Goal: Information Seeking & Learning: Learn about a topic

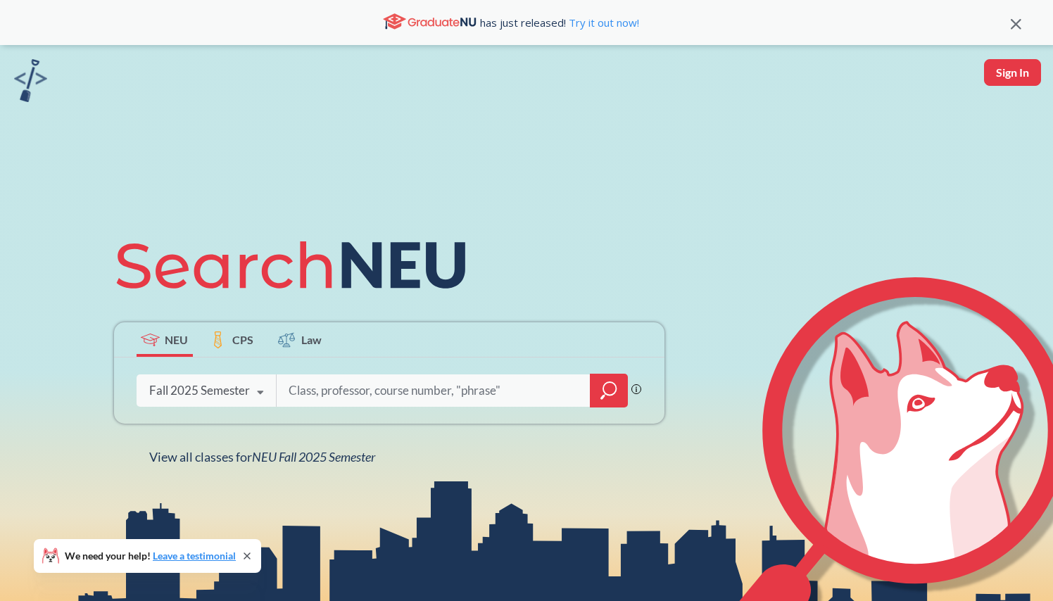
click at [250, 377] on icon at bounding box center [260, 392] width 27 height 39
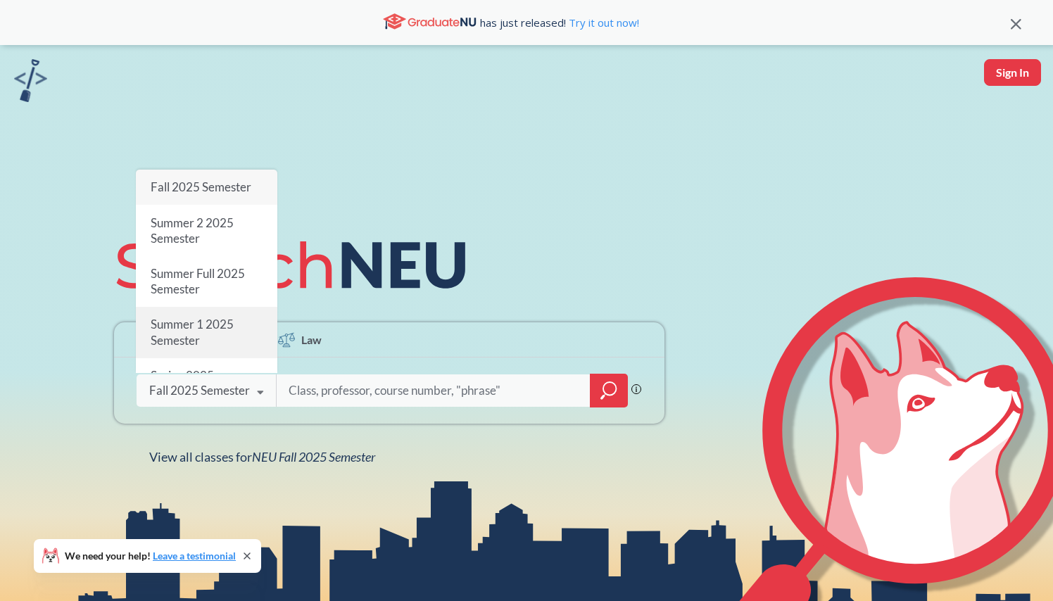
click at [221, 336] on div "Summer 1 2025 Semester" at bounding box center [207, 333] width 142 height 51
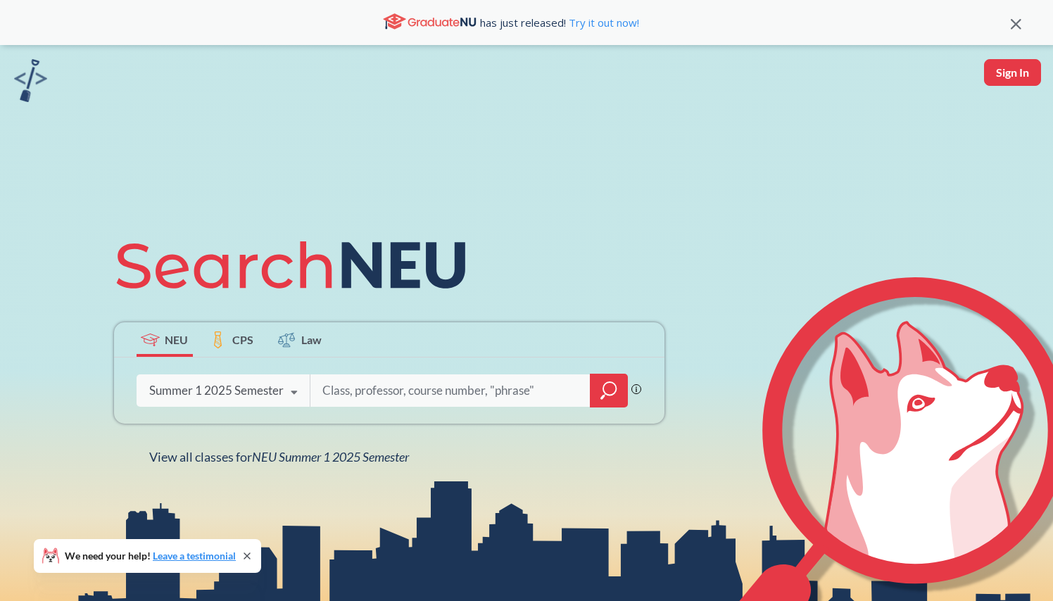
click at [608, 391] on icon "magnifying glass" at bounding box center [609, 391] width 17 height 20
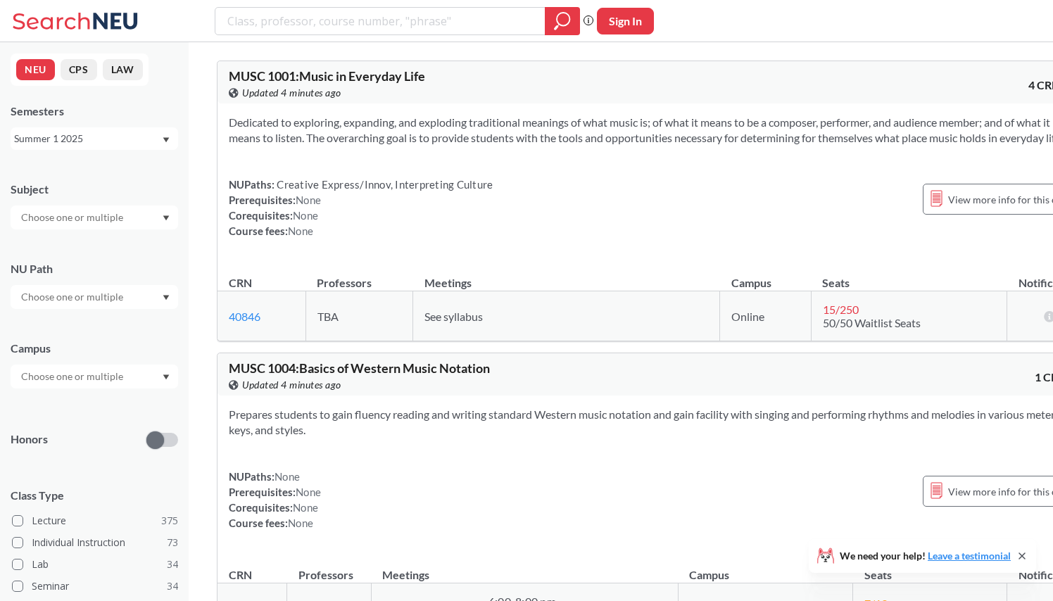
click at [152, 223] on div at bounding box center [95, 218] width 168 height 24
click at [135, 388] on div at bounding box center [95, 377] width 168 height 24
click at [104, 442] on div "Online ( 206 )" at bounding box center [97, 446] width 159 height 15
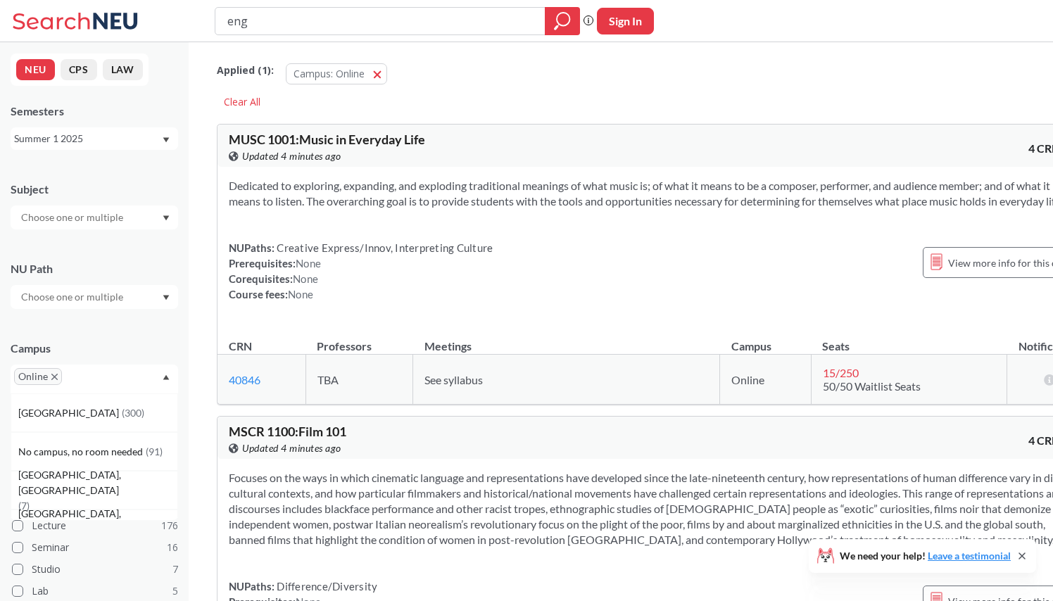
type input "engw"
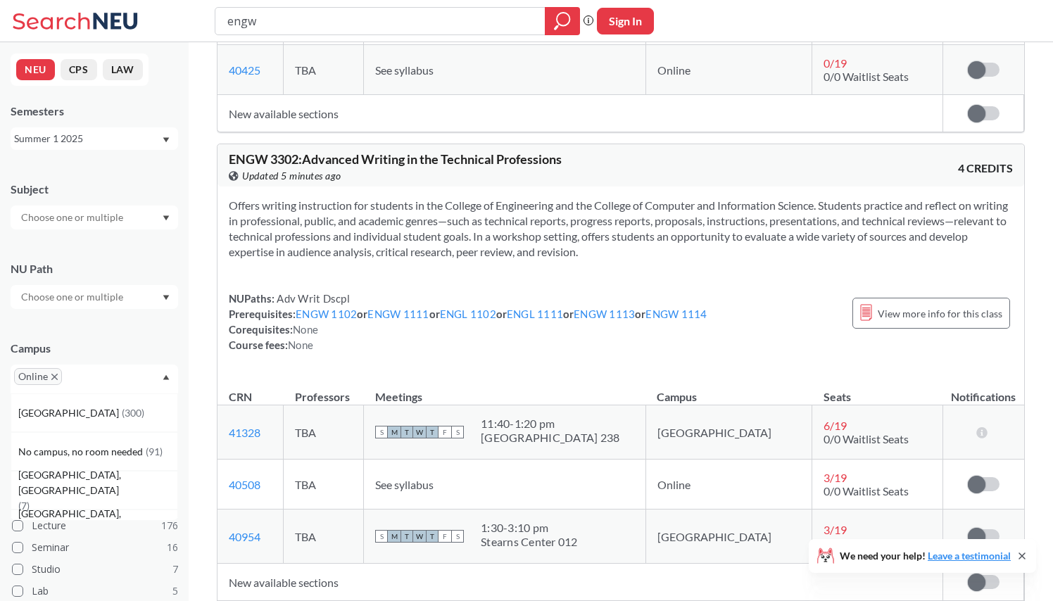
scroll to position [975, 0]
click at [329, 223] on section "Offers writing instruction for students in the College of Engineering and the C…" at bounding box center [621, 230] width 784 height 62
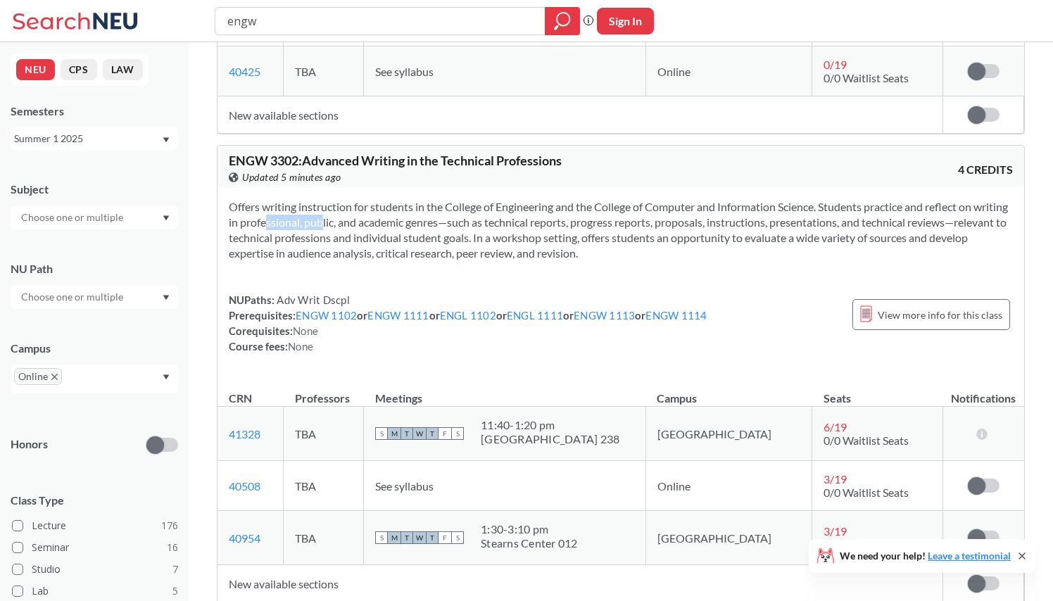
click at [329, 223] on section "Offers writing instruction for students in the College of Engineering and the C…" at bounding box center [621, 230] width 784 height 62
drag, startPoint x: 329, startPoint y: 223, endPoint x: 311, endPoint y: 193, distance: 35.4
click at [311, 193] on div "Offers writing instruction for students in the College of Engineering and the C…" at bounding box center [621, 282] width 807 height 189
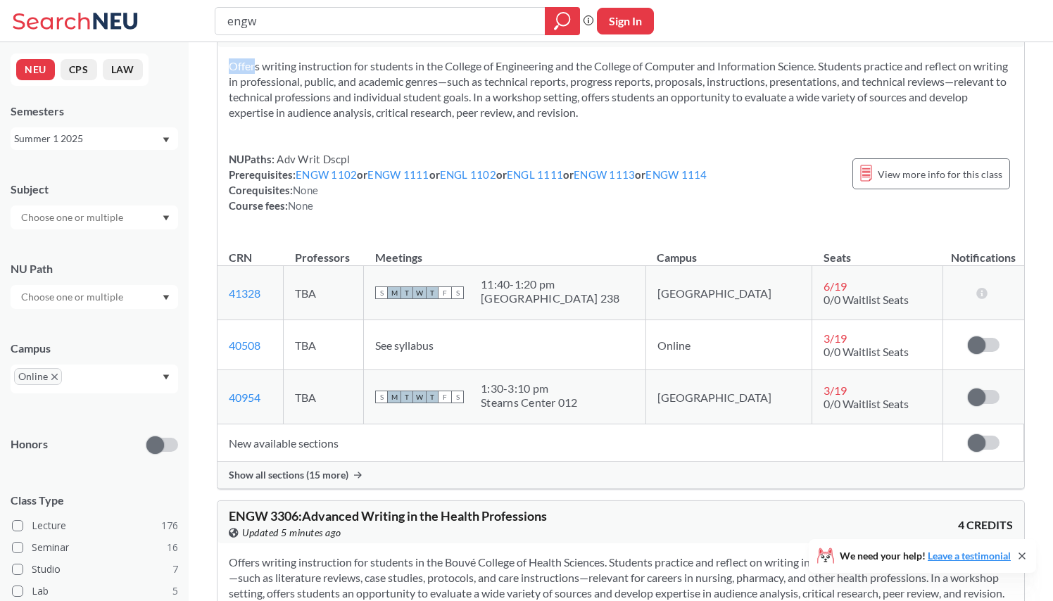
scroll to position [1143, 0]
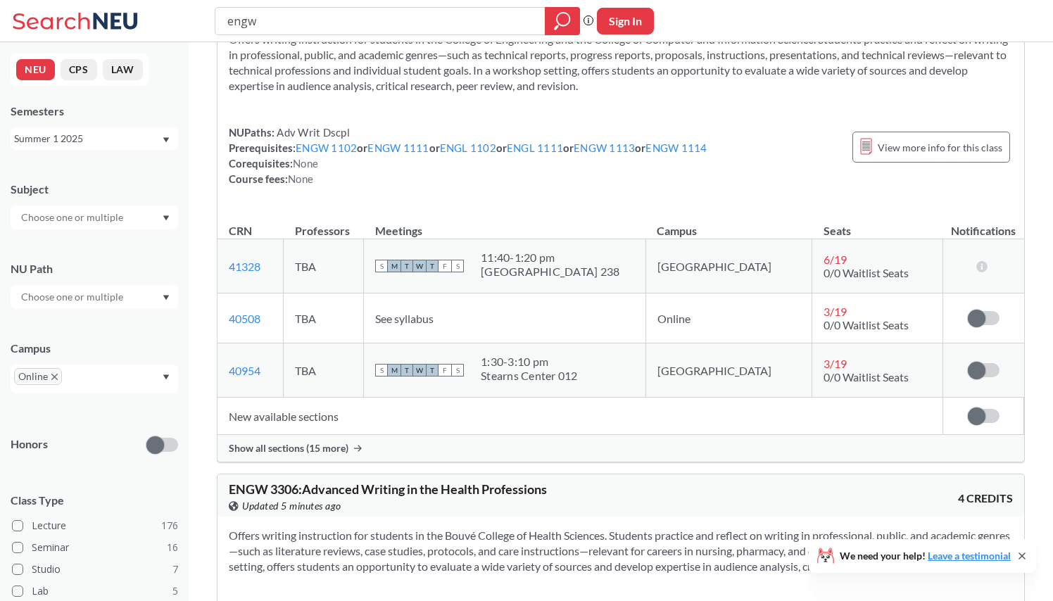
click at [314, 444] on span "Show all sections (15 more)" at bounding box center [289, 448] width 120 height 13
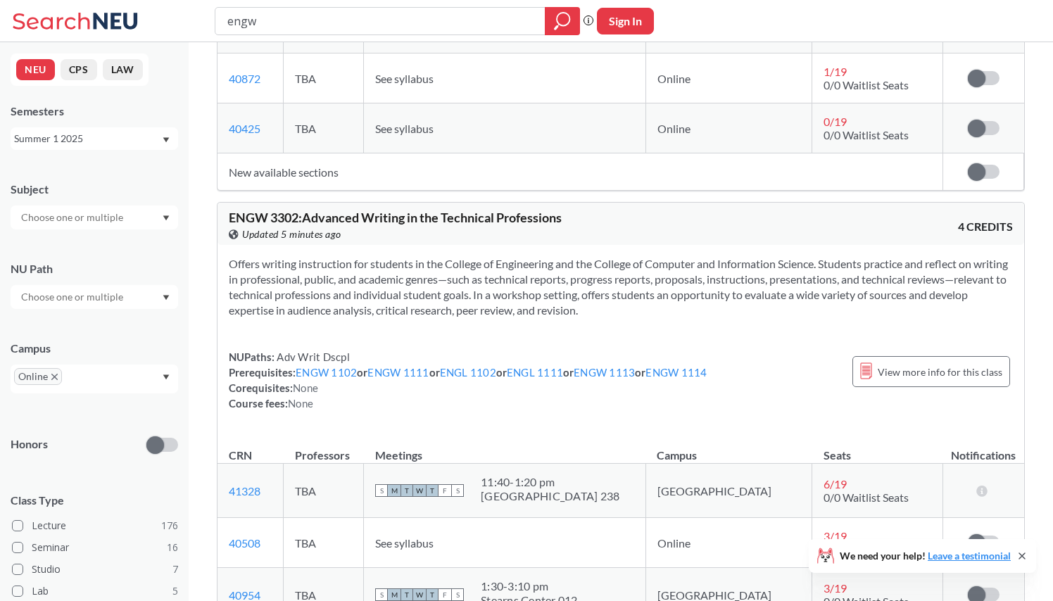
scroll to position [918, 0]
click at [85, 135] on div "Summer 1 2025" at bounding box center [87, 138] width 147 height 15
click at [97, 245] on div "Summer 2 2024" at bounding box center [95, 233] width 168 height 39
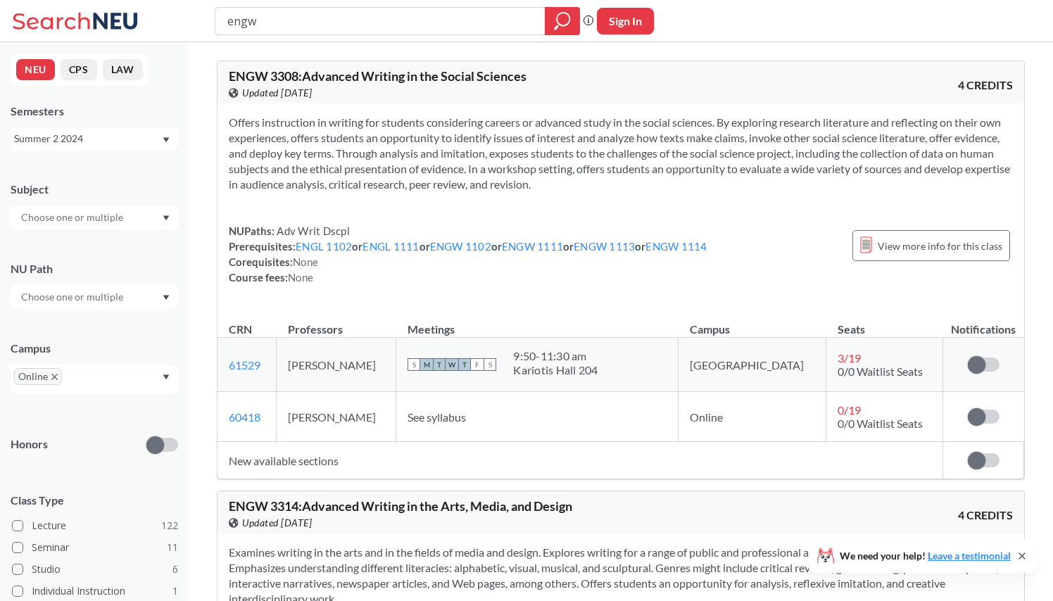
scroll to position [62, 0]
type input "engw 3302"
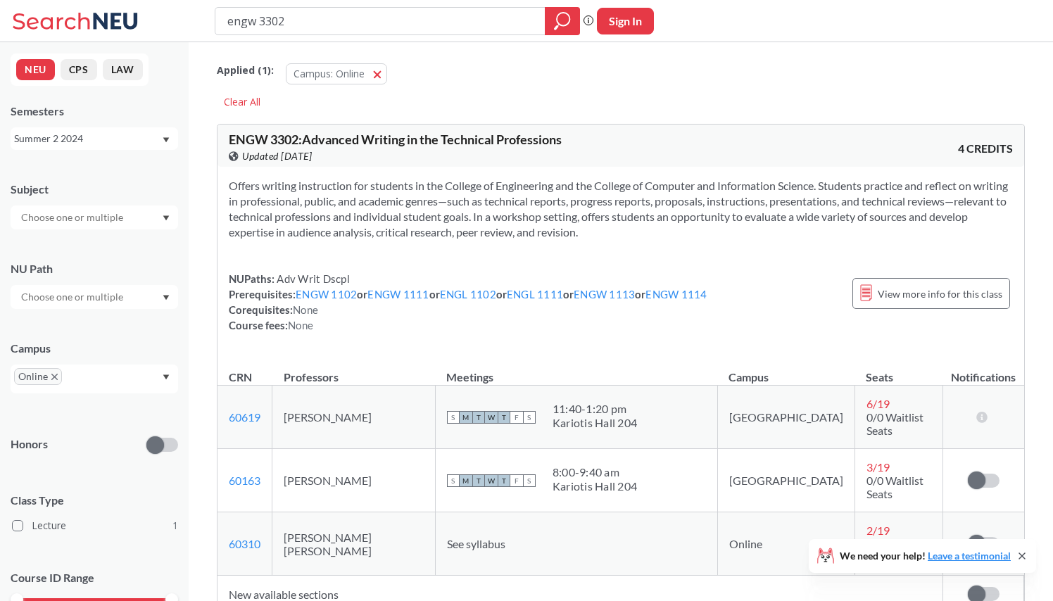
click at [280, 24] on input "engw 3302" at bounding box center [380, 21] width 309 height 24
click at [280, 25] on input "engw 3302" at bounding box center [380, 21] width 309 height 24
type input "eece"
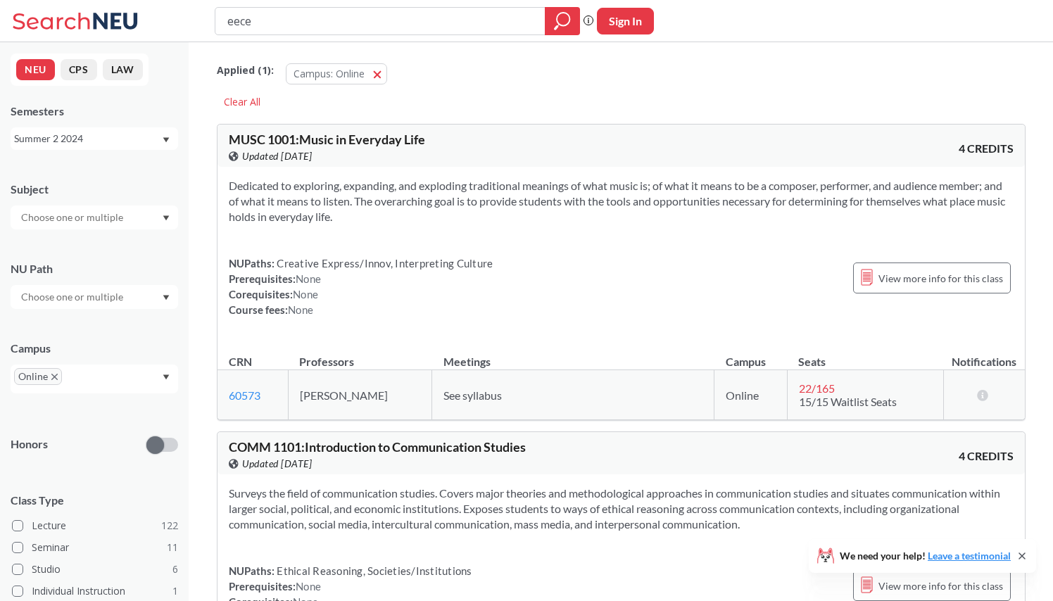
click at [130, 229] on div at bounding box center [95, 218] width 168 height 24
click at [87, 332] on p "Computer Science" at bounding box center [97, 334] width 159 height 14
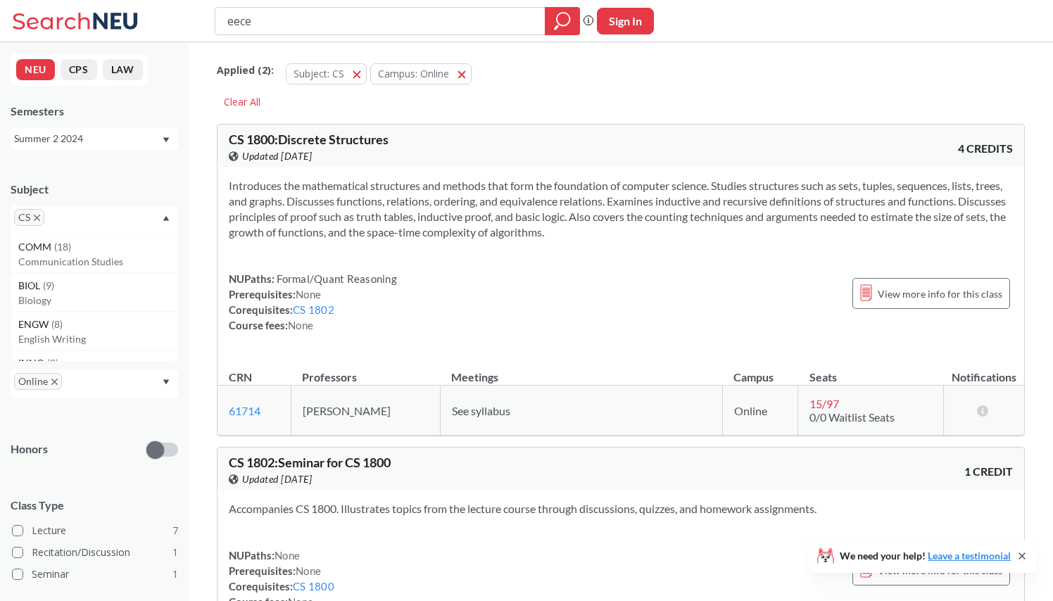
click at [88, 146] on div "Summer 2 2024" at bounding box center [95, 138] width 168 height 23
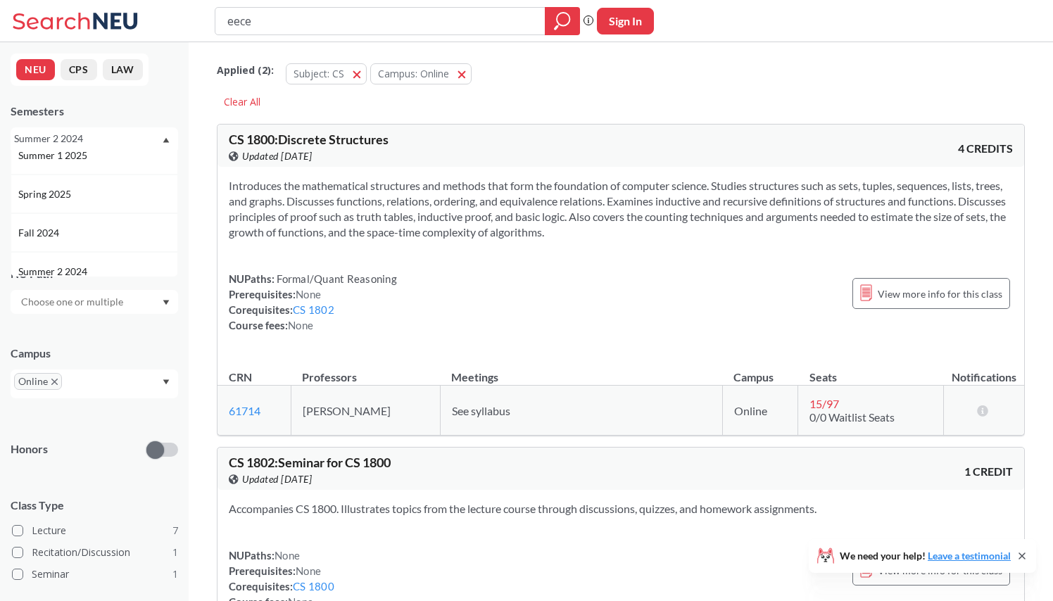
scroll to position [132, 0]
click at [89, 189] on div "Spring 2025" at bounding box center [97, 192] width 159 height 15
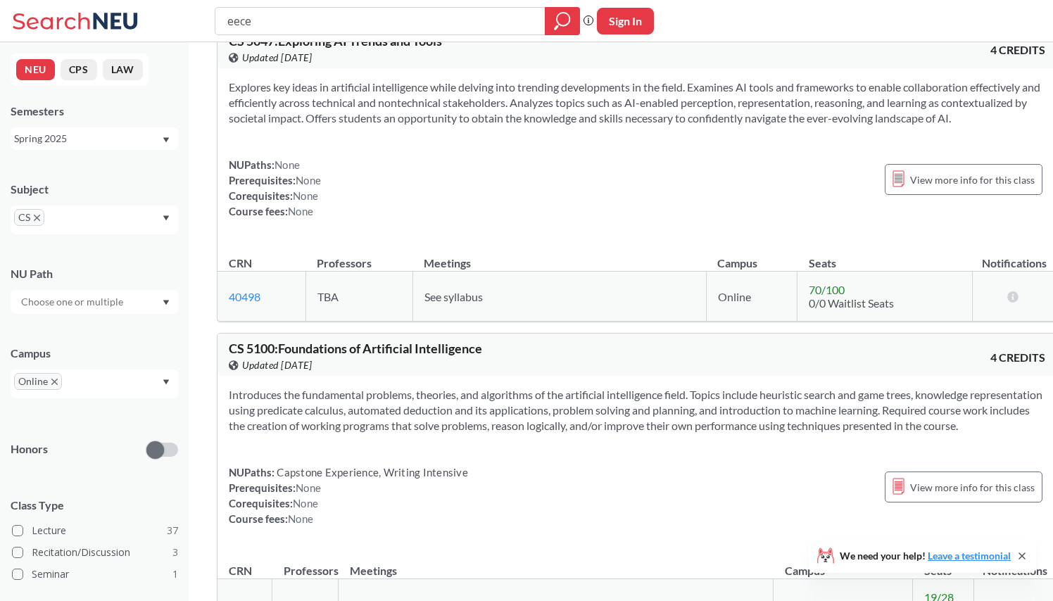
scroll to position [9117, 0]
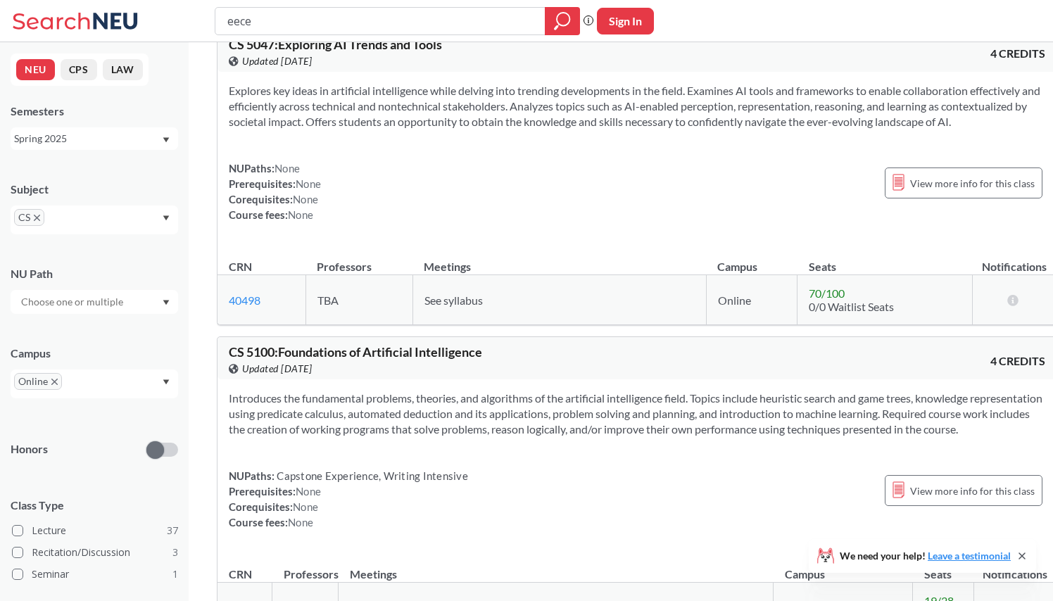
click at [332, 391] on section "Introduces the fundamental problems, theories, and algorithms of the artificial…" at bounding box center [637, 414] width 817 height 46
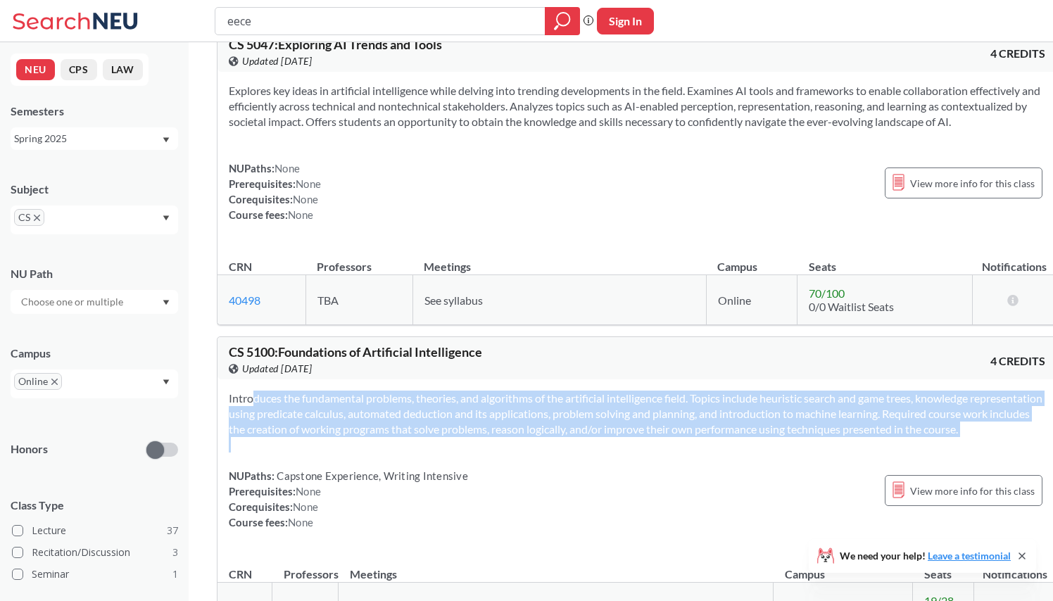
drag, startPoint x: 332, startPoint y: 201, endPoint x: 323, endPoint y: 257, distance: 56.3
click at [323, 380] on div "Introduces the fundamental problems, theories, and algorithms of the artificial…" at bounding box center [637, 466] width 839 height 173
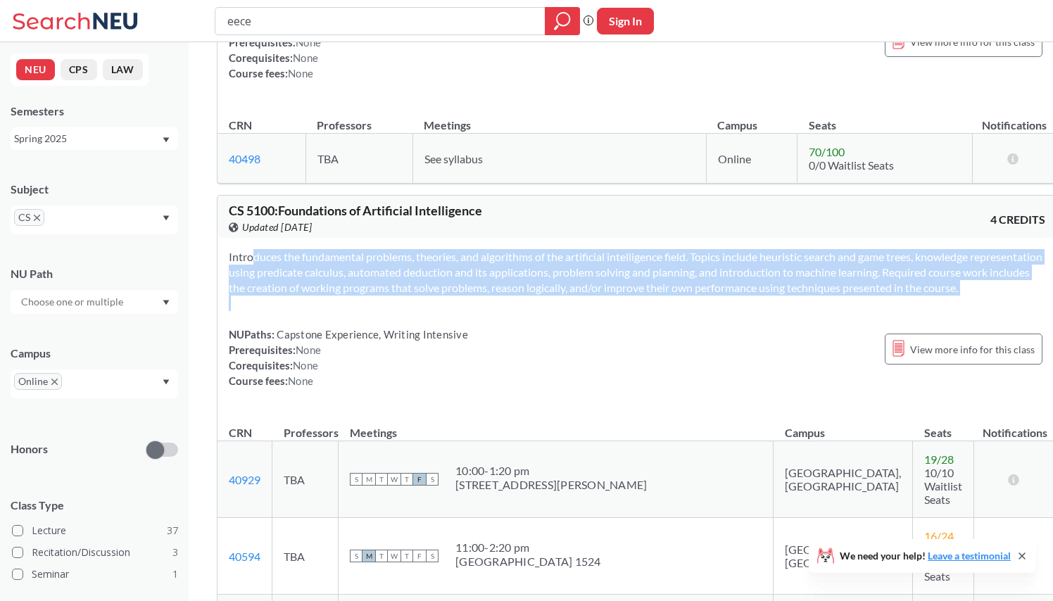
scroll to position [9257, 0]
